Goal: Information Seeking & Learning: Learn about a topic

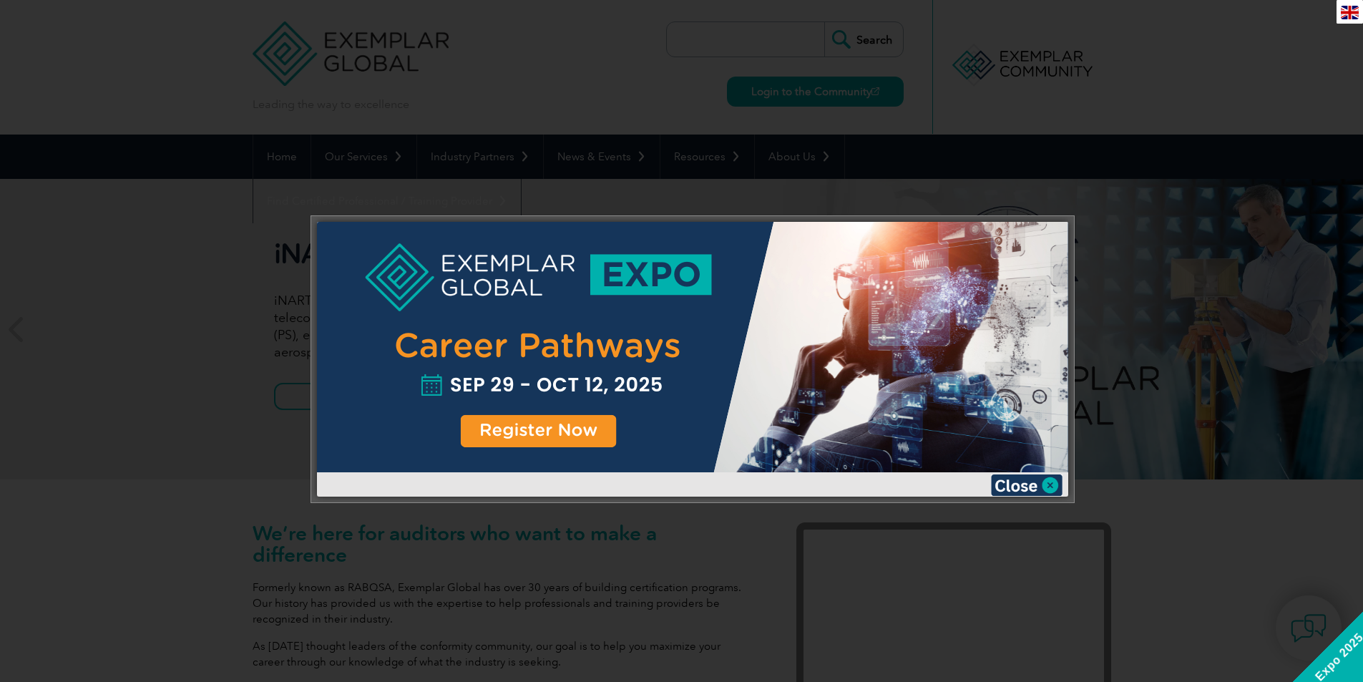
click at [582, 422] on div at bounding box center [692, 347] width 751 height 250
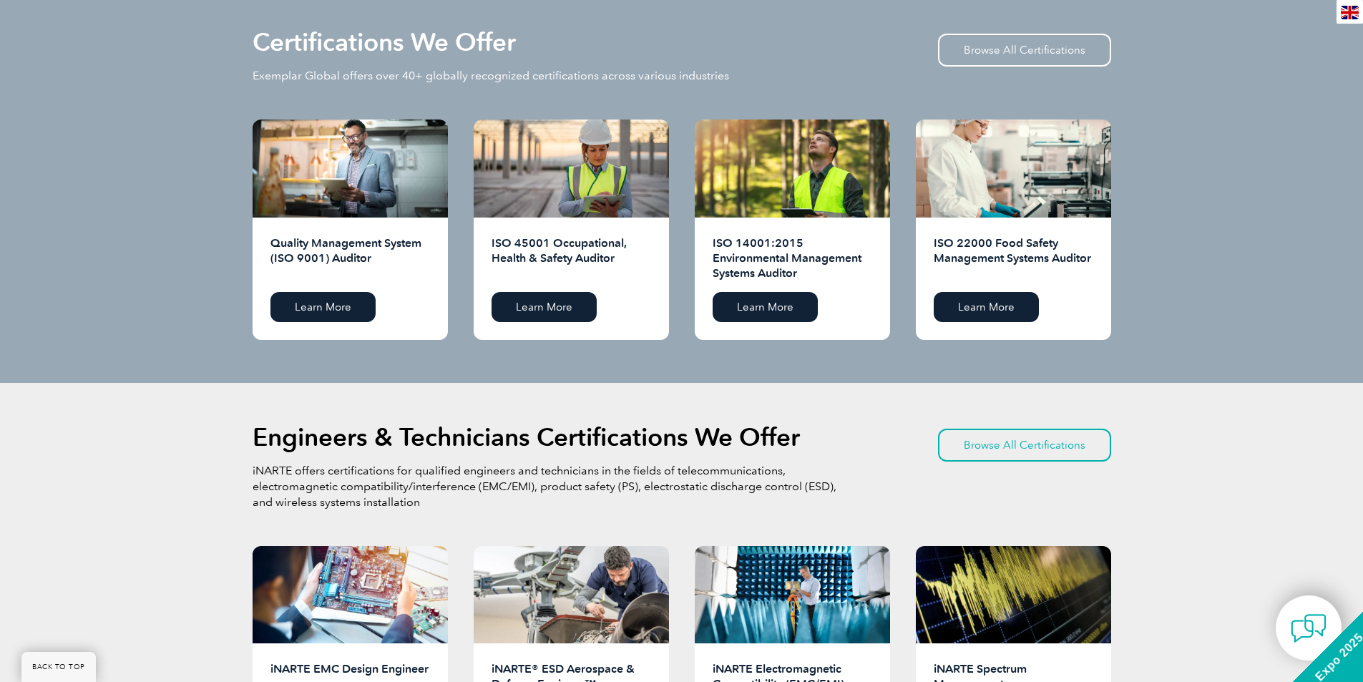
scroll to position [1431, 0]
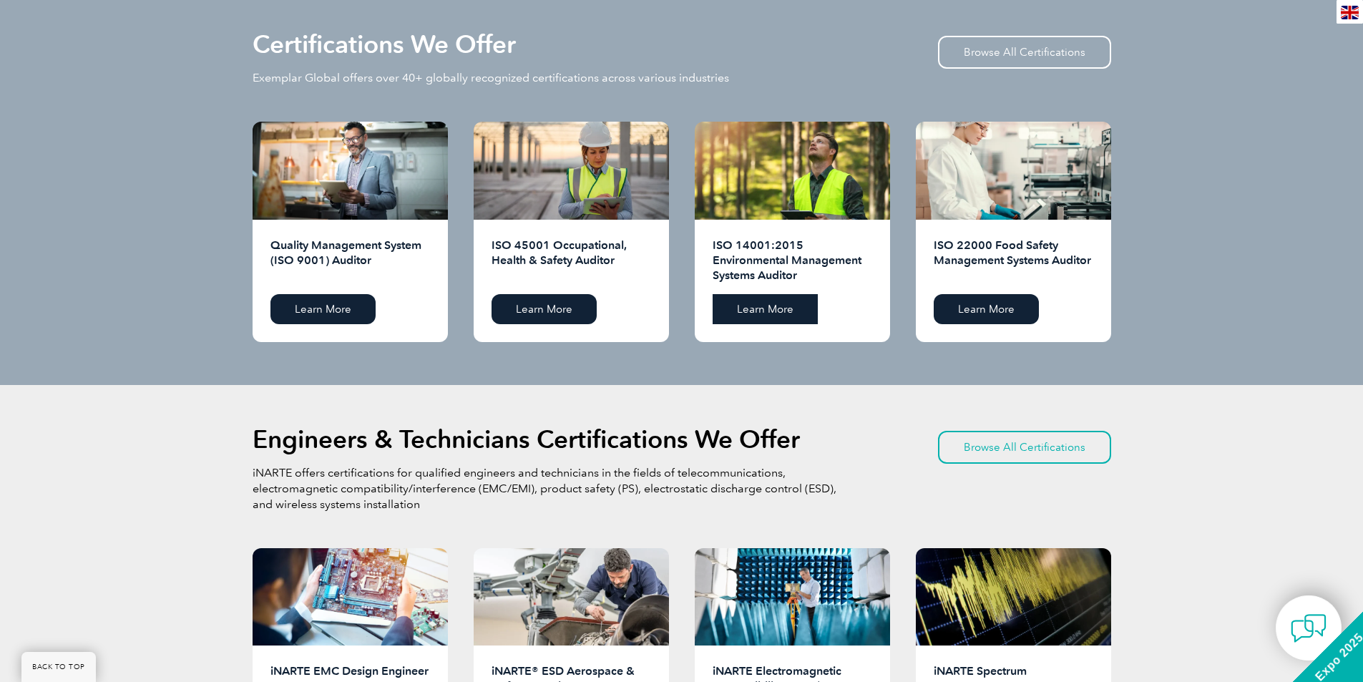
click at [788, 313] on link "Learn More" at bounding box center [765, 309] width 105 height 30
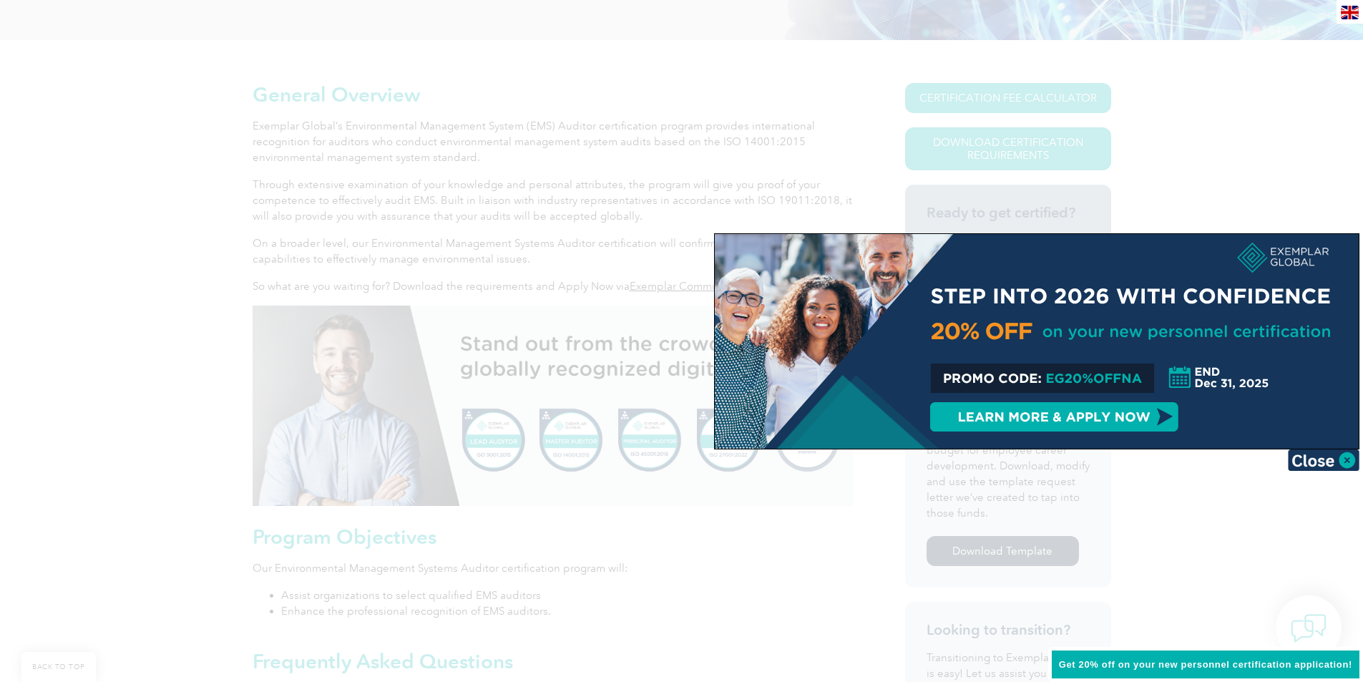
scroll to position [358, 0]
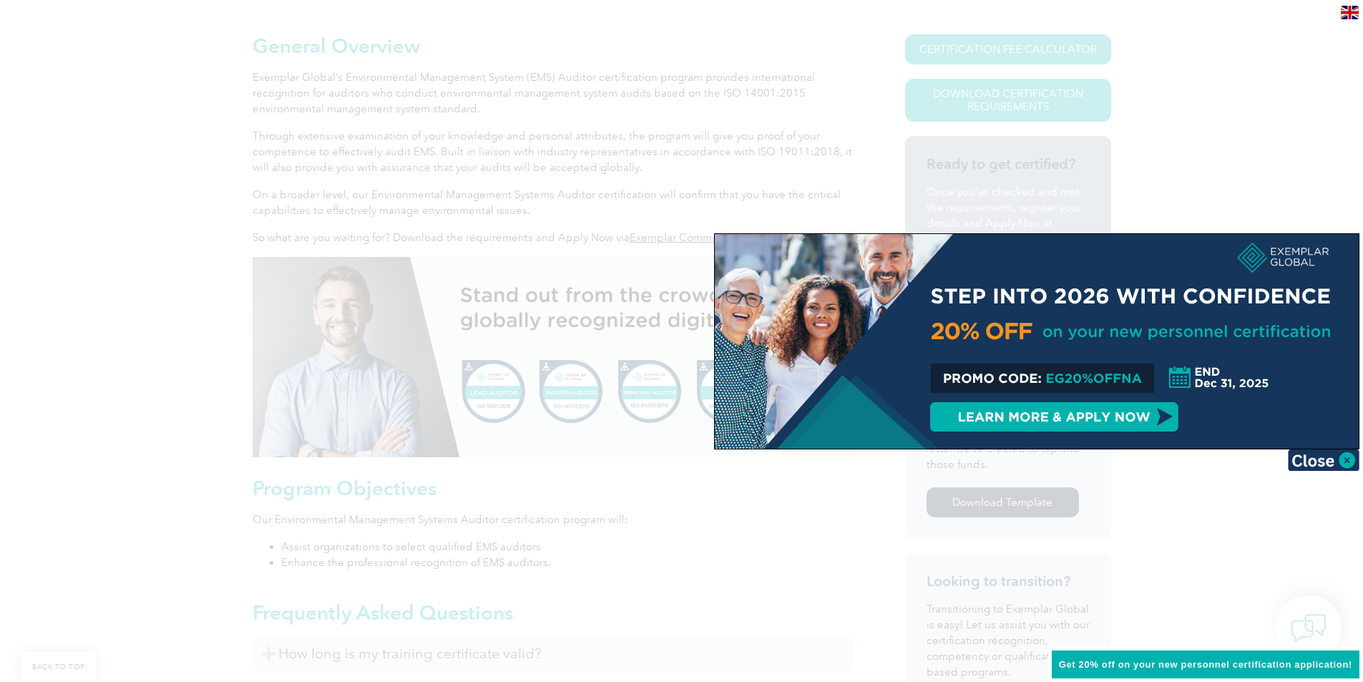
click at [1186, 487] on div at bounding box center [681, 341] width 1363 height 682
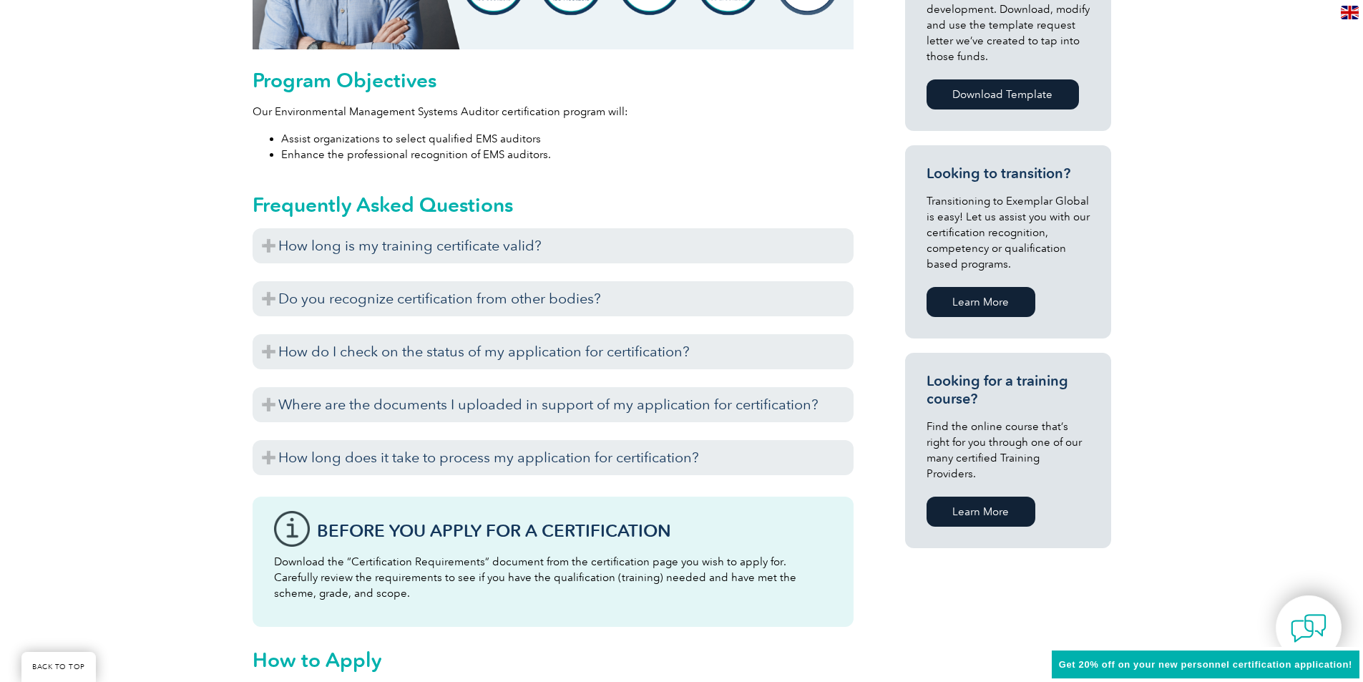
scroll to position [501, 0]
